Goal: Task Accomplishment & Management: Manage account settings

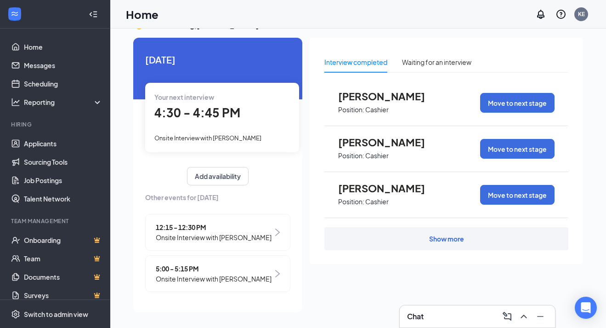
scroll to position [19, 0]
click at [230, 237] on span "Onsite Interview with [PERSON_NAME]" at bounding box center [214, 237] width 116 height 10
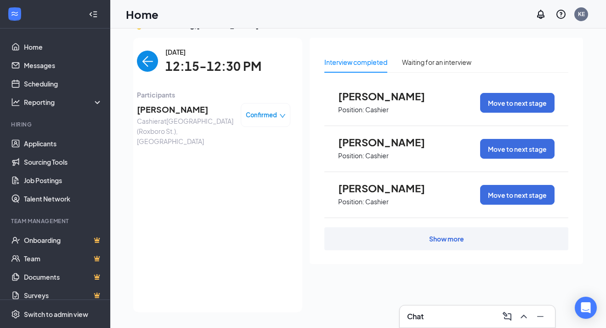
click at [195, 110] on span "[PERSON_NAME]" at bounding box center [185, 109] width 96 height 13
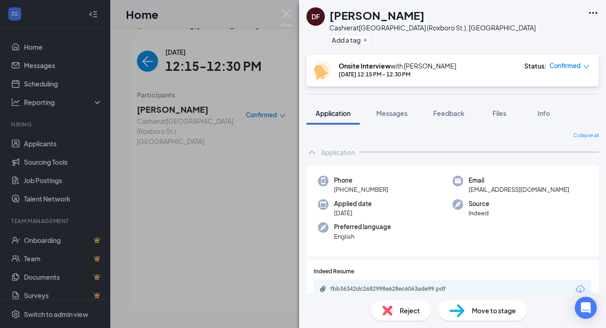
click at [465, 308] on div "Move to stage" at bounding box center [482, 310] width 89 height 20
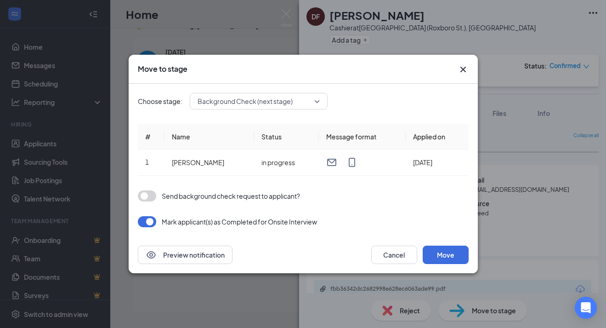
click at [142, 197] on button "button" at bounding box center [147, 195] width 18 height 11
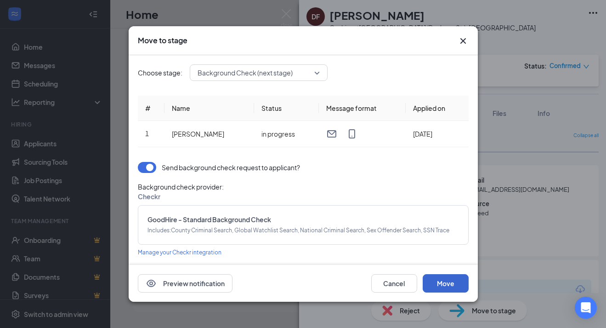
click at [445, 280] on button "Move" at bounding box center [446, 283] width 46 height 18
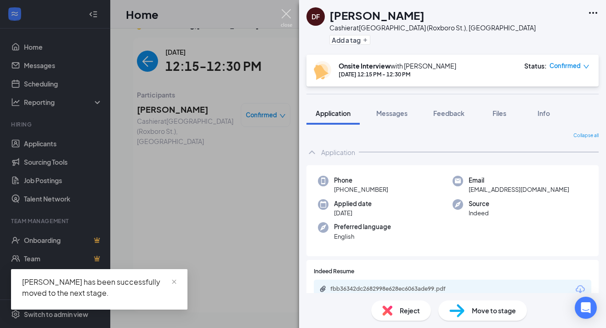
click at [287, 14] on img at bounding box center [286, 18] width 11 height 18
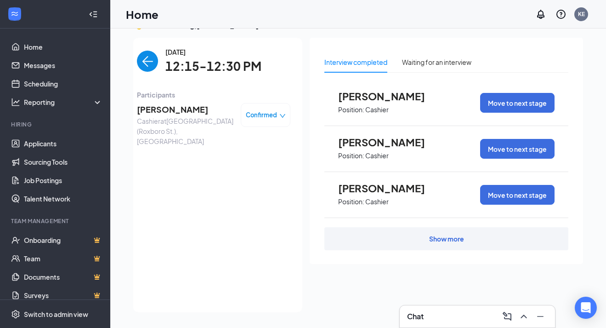
click at [148, 61] on img "back-button" at bounding box center [147, 61] width 21 height 21
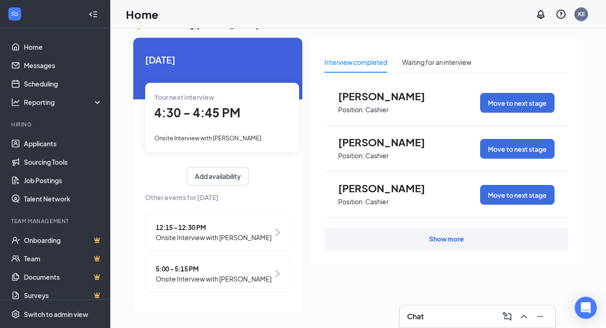
scroll to position [19, 0]
click at [202, 280] on span "Onsite Interview with [PERSON_NAME]" at bounding box center [214, 278] width 116 height 10
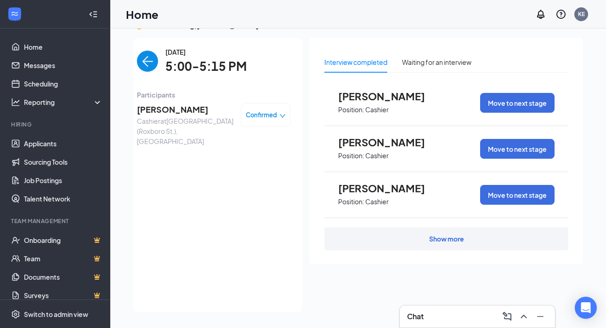
click at [155, 108] on span "[PERSON_NAME]" at bounding box center [185, 109] width 96 height 13
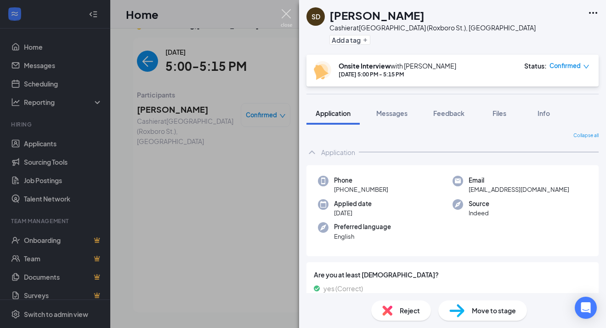
click at [290, 10] on img at bounding box center [286, 18] width 11 height 18
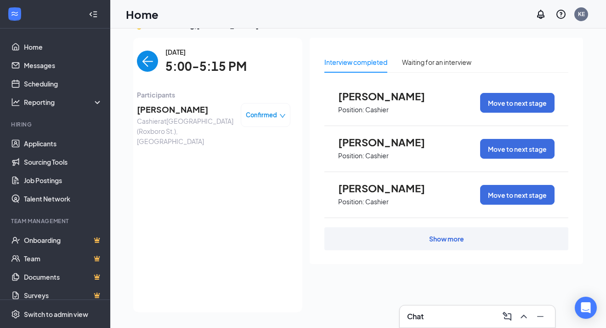
click at [452, 317] on div "Chat" at bounding box center [477, 316] width 141 height 15
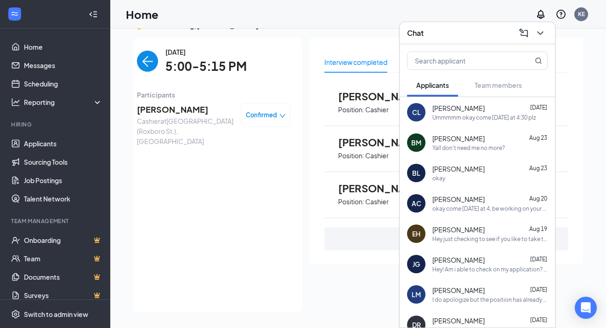
click at [472, 107] on div "[PERSON_NAME] [DATE]" at bounding box center [489, 107] width 115 height 9
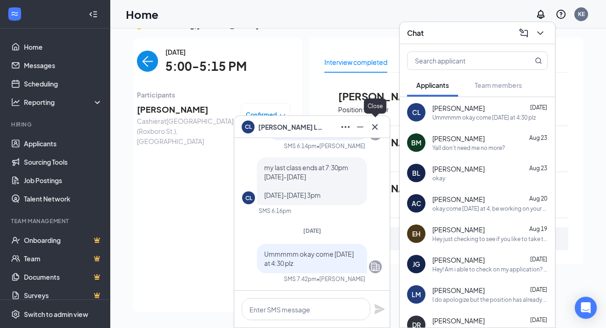
click at [377, 126] on icon "Cross" at bounding box center [374, 126] width 11 height 11
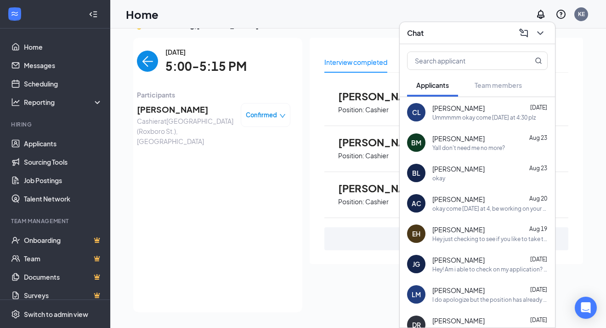
click at [452, 32] on div "Chat" at bounding box center [477, 33] width 141 height 14
